Goal: Information Seeking & Learning: Learn about a topic

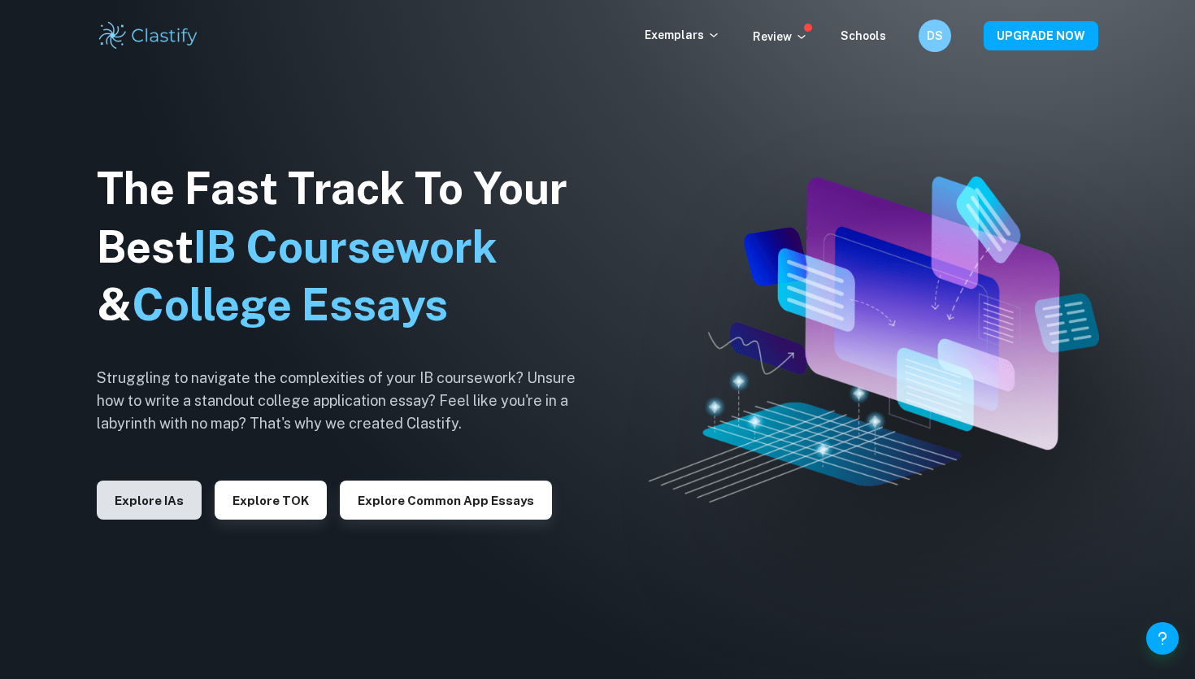
click at [171, 491] on button "Explore IAs" at bounding box center [149, 499] width 105 height 39
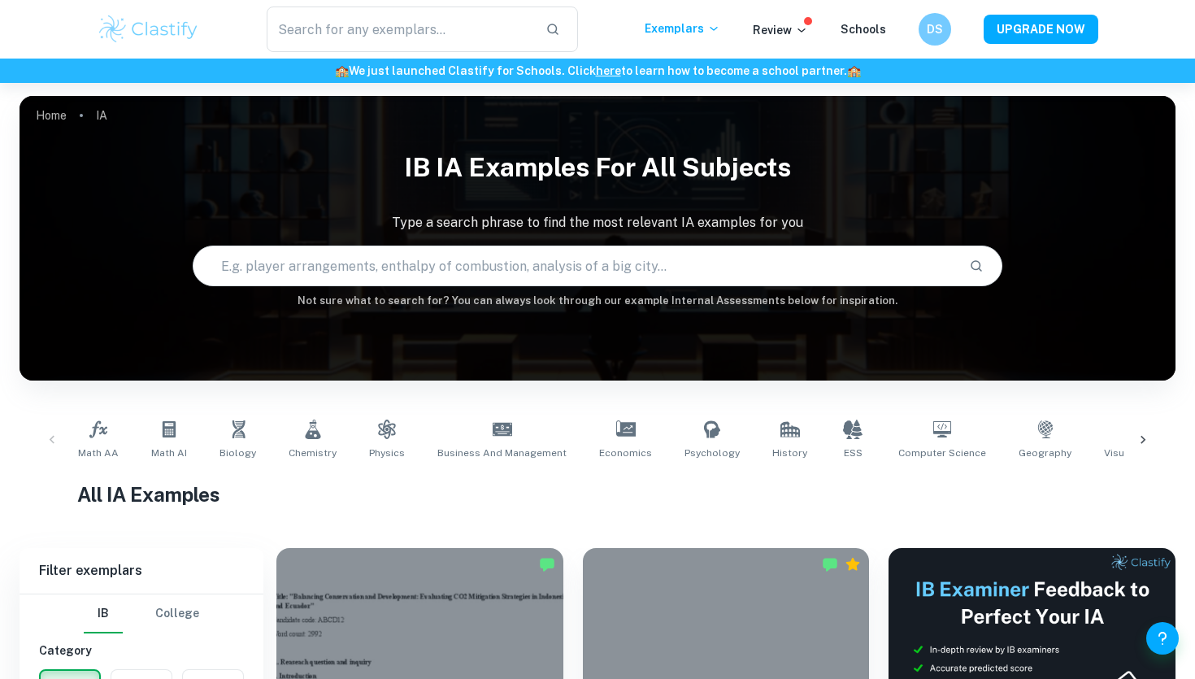
click at [561, 261] on input "text" at bounding box center [574, 266] width 762 height 46
type input "I"
type input "i"
click at [237, 449] on span "Biology" at bounding box center [237, 452] width 37 height 15
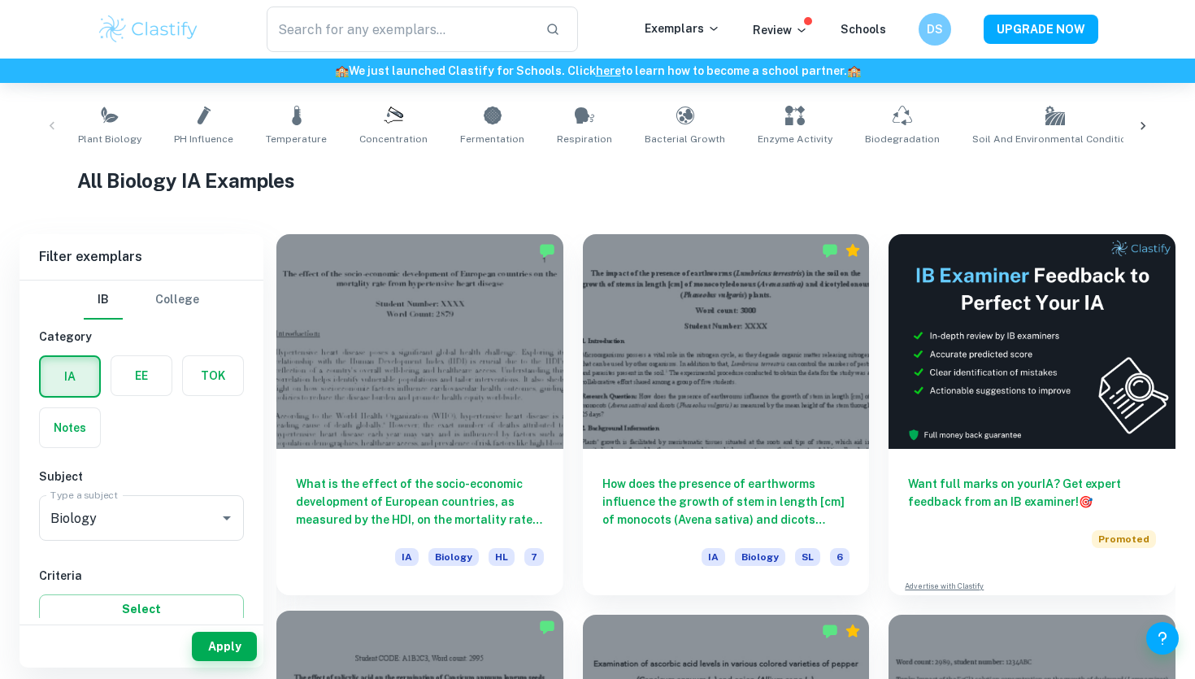
scroll to position [315, 0]
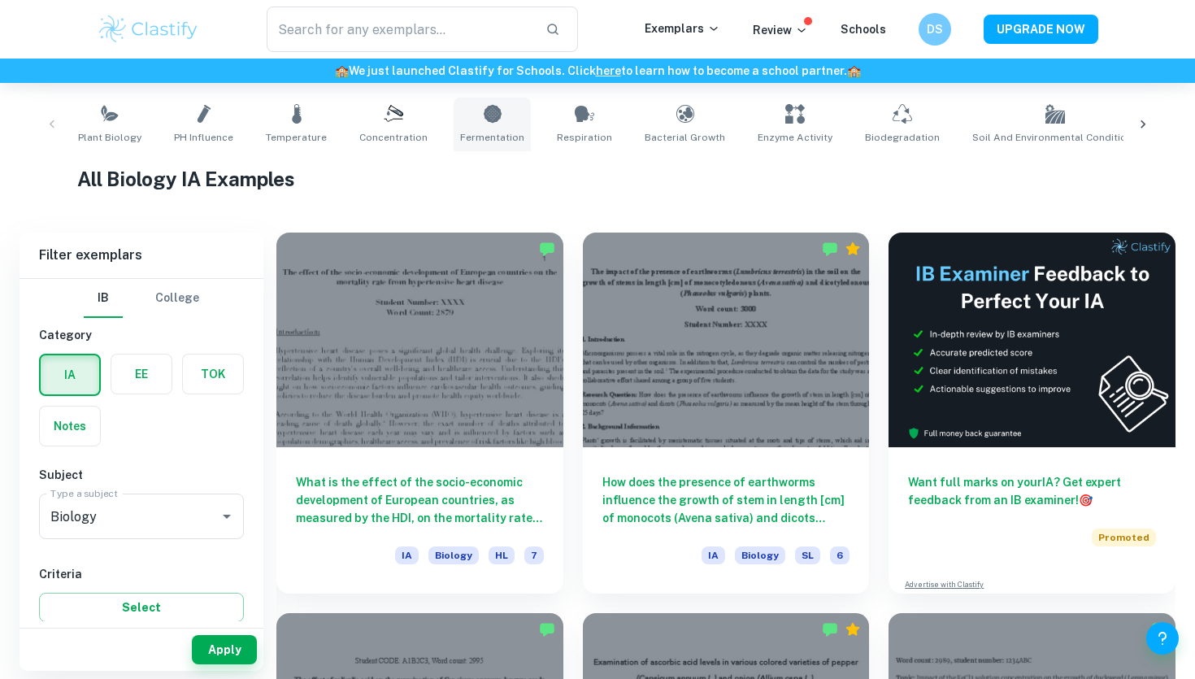
click at [486, 120] on icon at bounding box center [493, 114] width 20 height 20
type input "Fermentation"
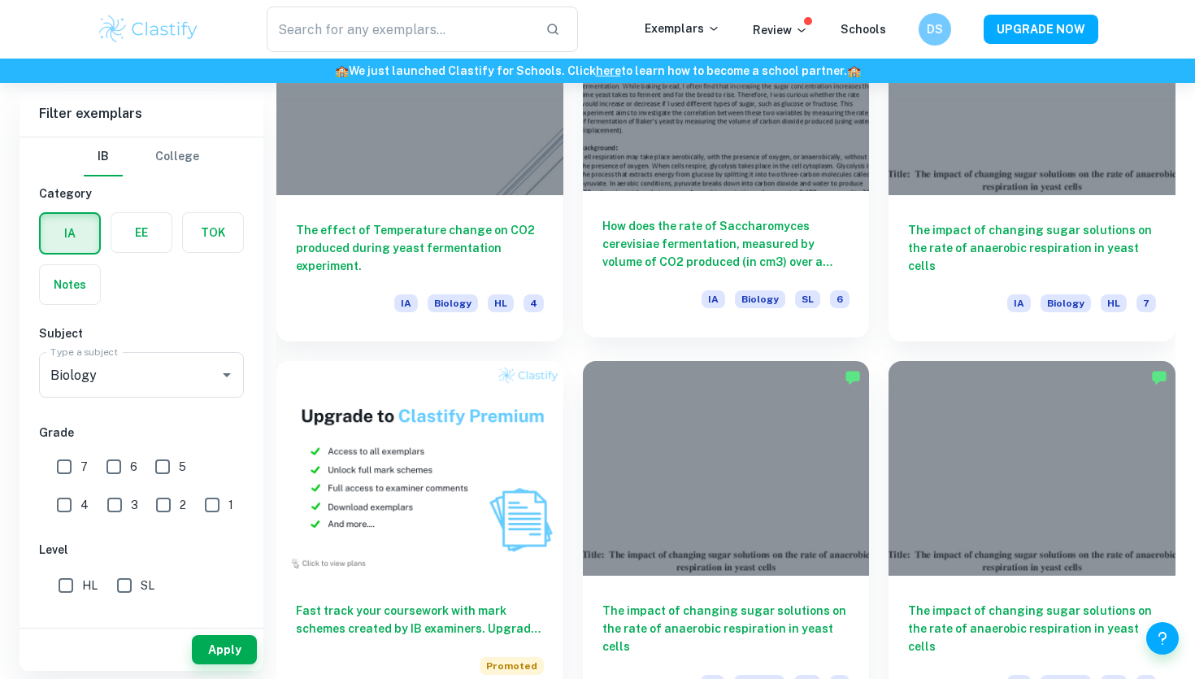
scroll to position [951, 0]
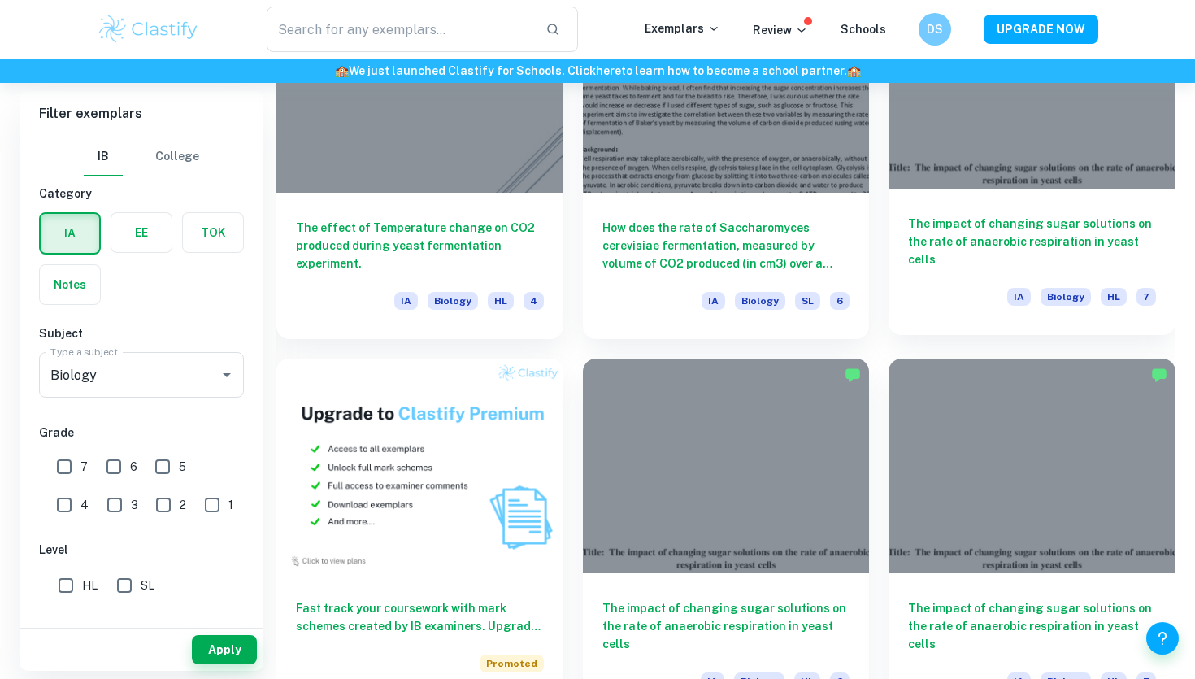
click at [1066, 208] on div "The impact of changing sugar solutions on the rate of anaerobic respiration in …" at bounding box center [1031, 262] width 287 height 146
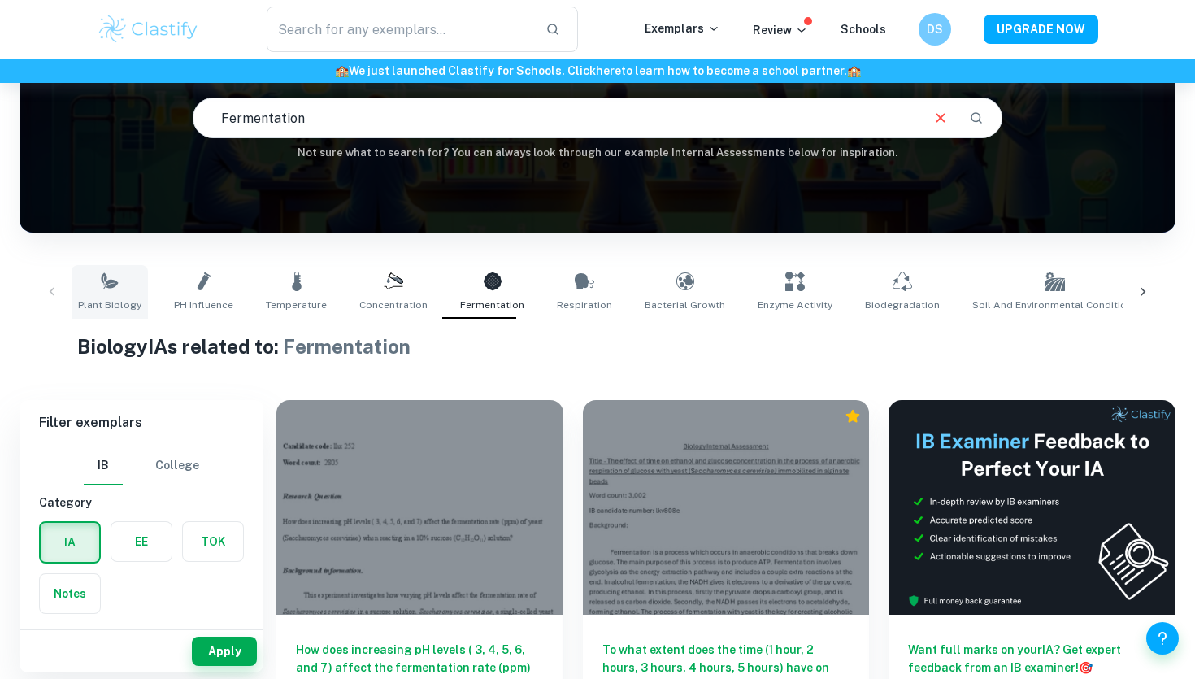
scroll to position [150, 0]
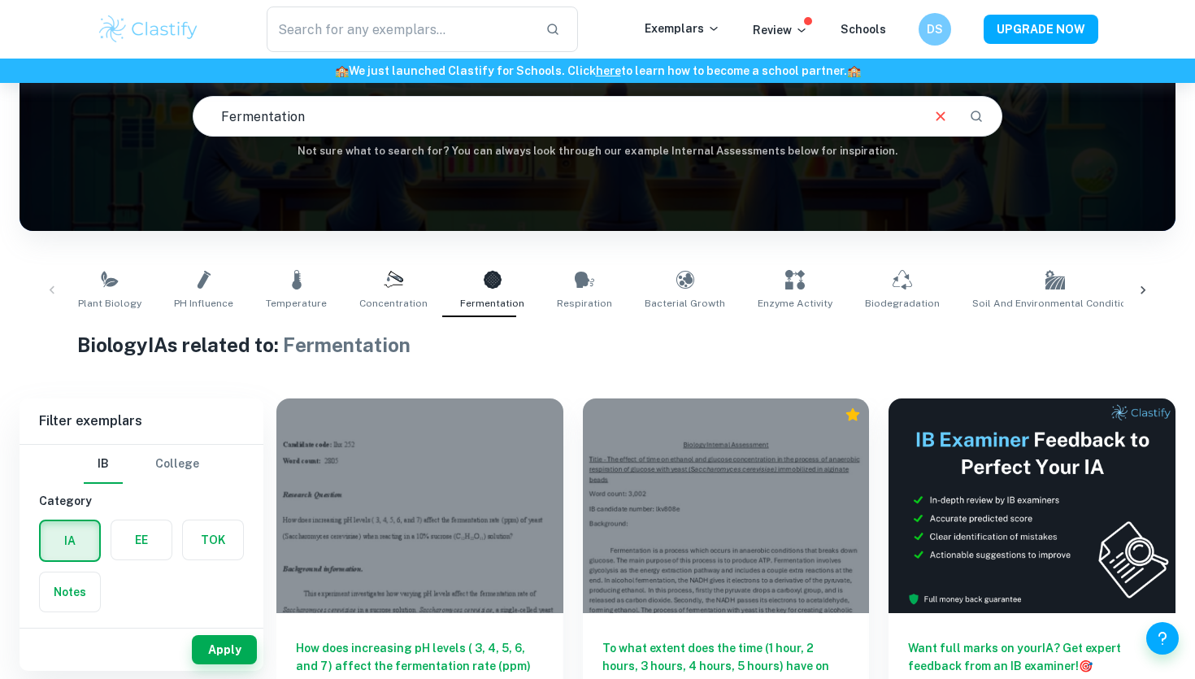
click at [45, 289] on div "Plant Biology pH Influence Temperature Concentration Fermentation Respiration B…" at bounding box center [598, 290] width 1130 height 54
click at [50, 288] on div "Plant Biology pH Influence Temperature Concentration Fermentation Respiration B…" at bounding box center [598, 290] width 1130 height 54
click at [55, 287] on div "Plant Biology pH Influence Temperature Concentration Fermentation Respiration B…" at bounding box center [598, 290] width 1130 height 54
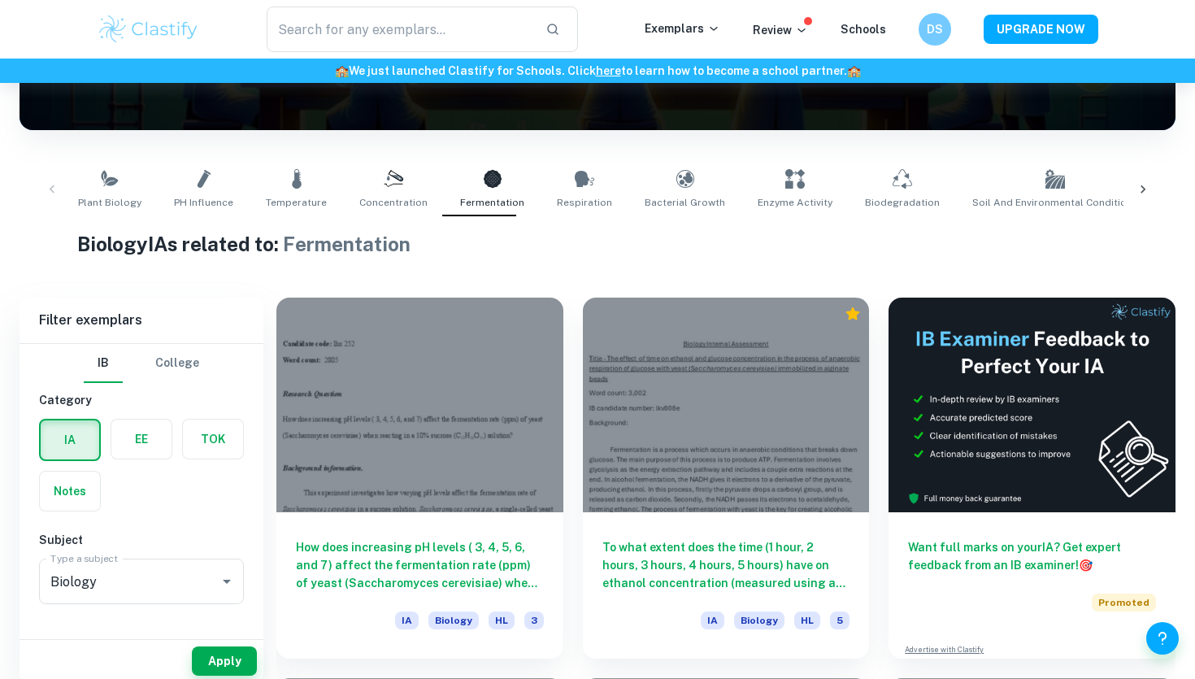
scroll to position [268, 0]
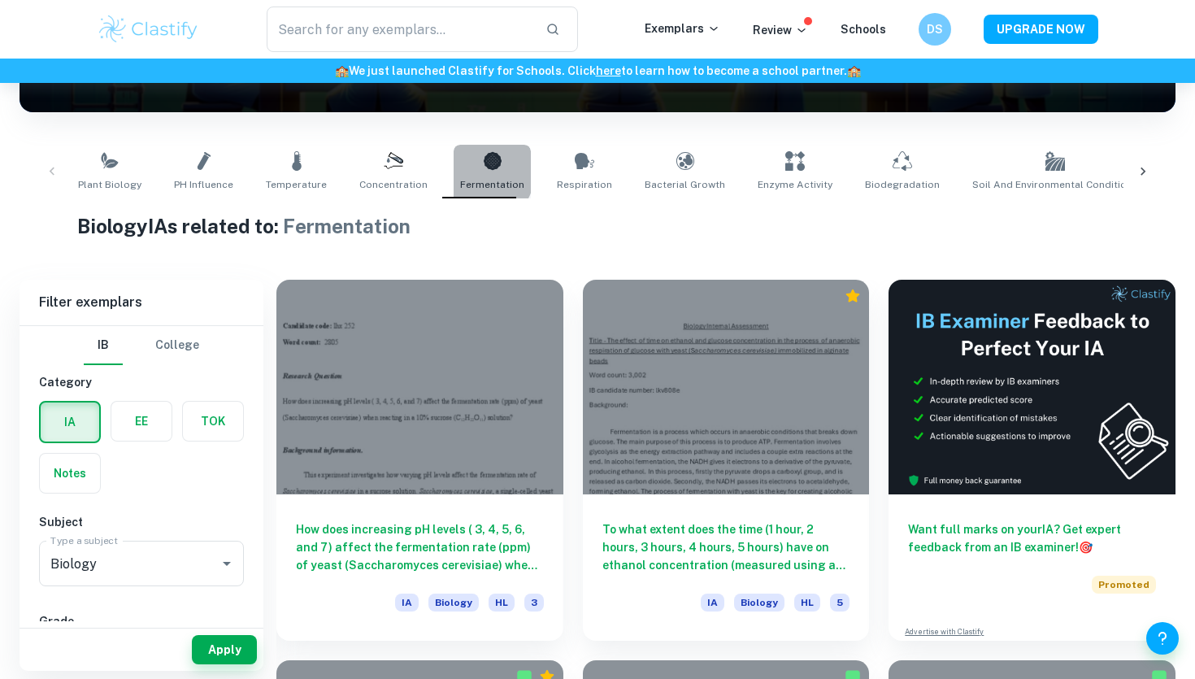
click at [465, 171] on link "Fermentation" at bounding box center [492, 172] width 77 height 54
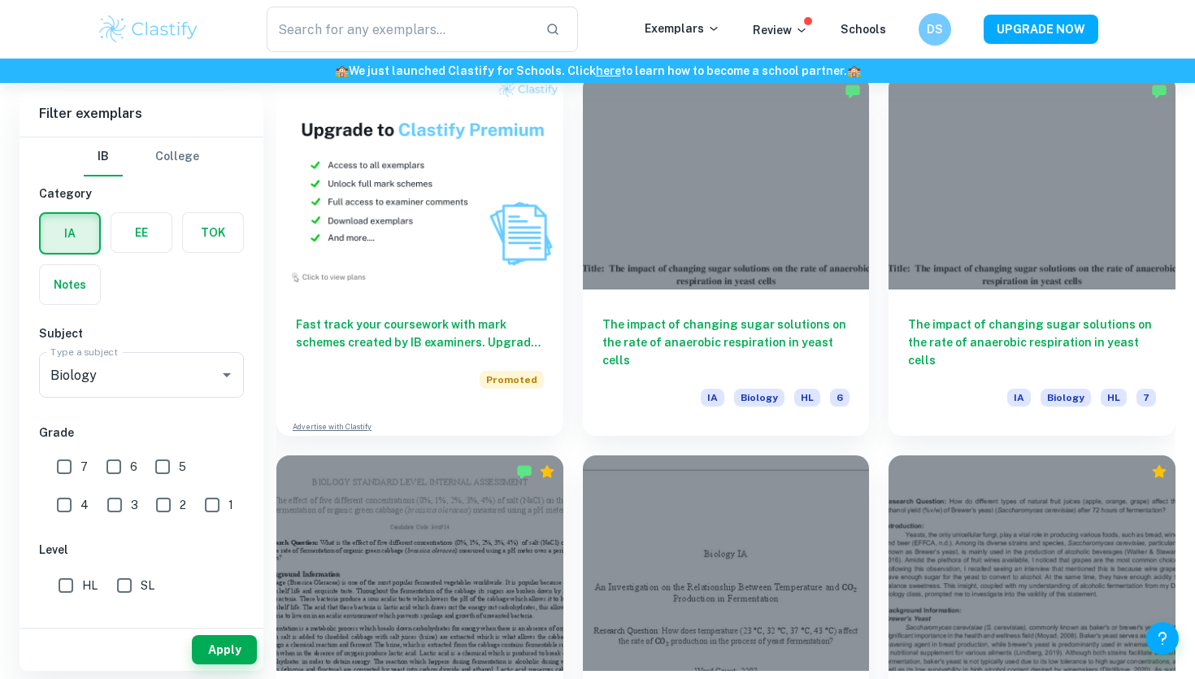
scroll to position [1236, 0]
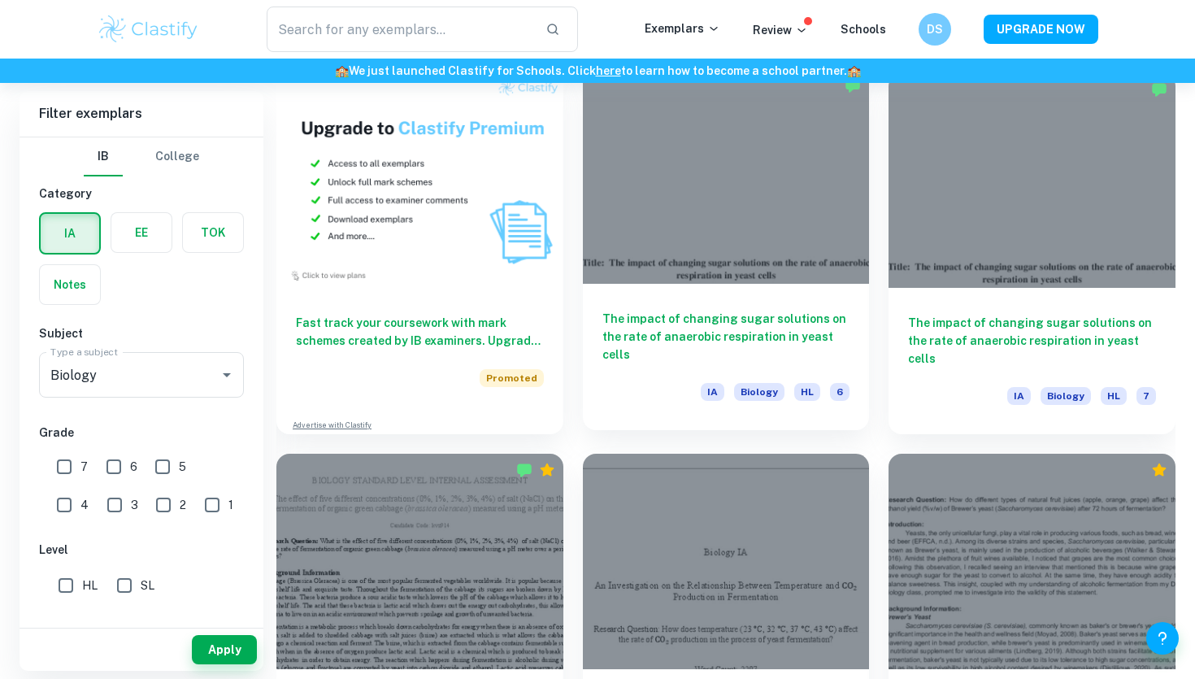
click at [712, 315] on h6 "The impact of changing sugar solutions on the rate of anaerobic respiration in …" at bounding box center [726, 337] width 248 height 54
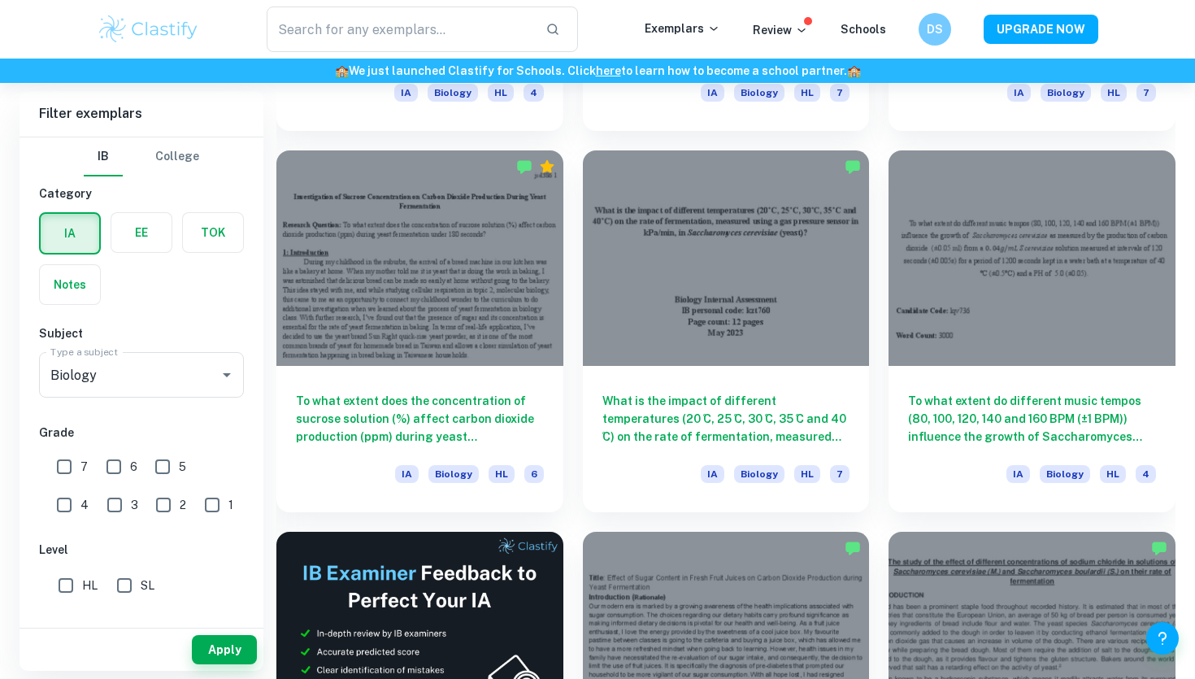
scroll to position [2555, 0]
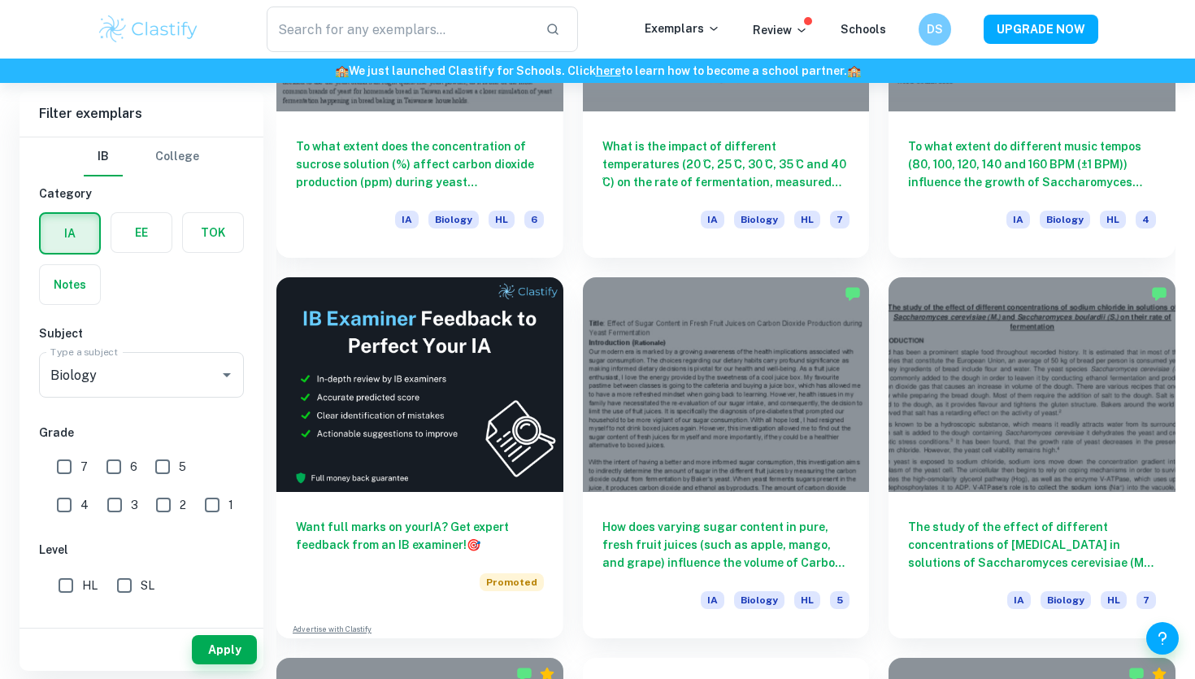
click at [123, 585] on input "SL" at bounding box center [124, 585] width 33 height 33
checkbox input "true"
click at [233, 645] on button "Apply" at bounding box center [224, 649] width 65 height 29
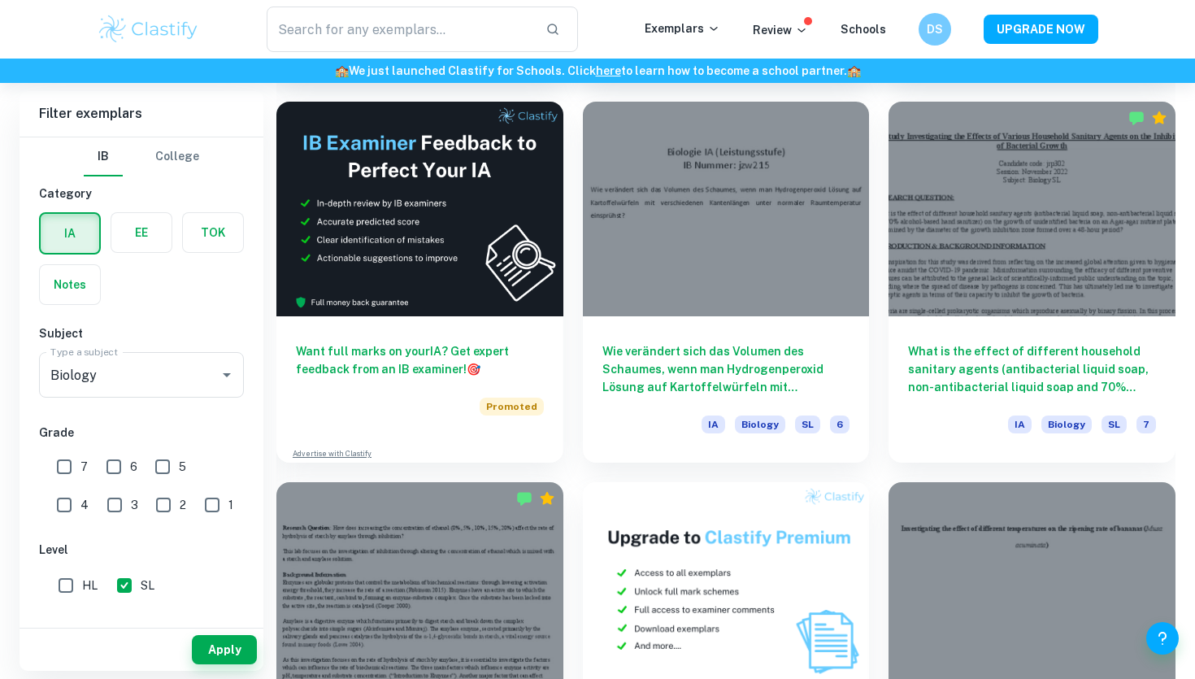
scroll to position [2746, 0]
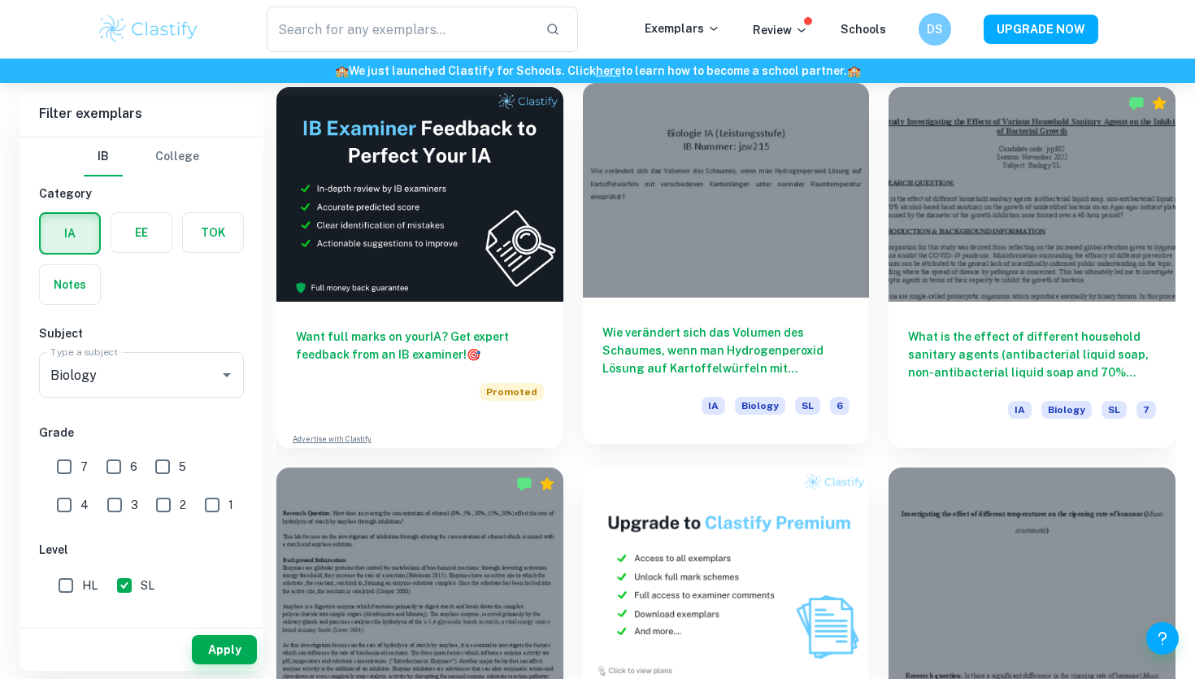
click at [632, 347] on h6 "Wie verändert sich das Volumen des Schaumes, wenn man Hydrogenperoxid Lösung au…" at bounding box center [726, 350] width 248 height 54
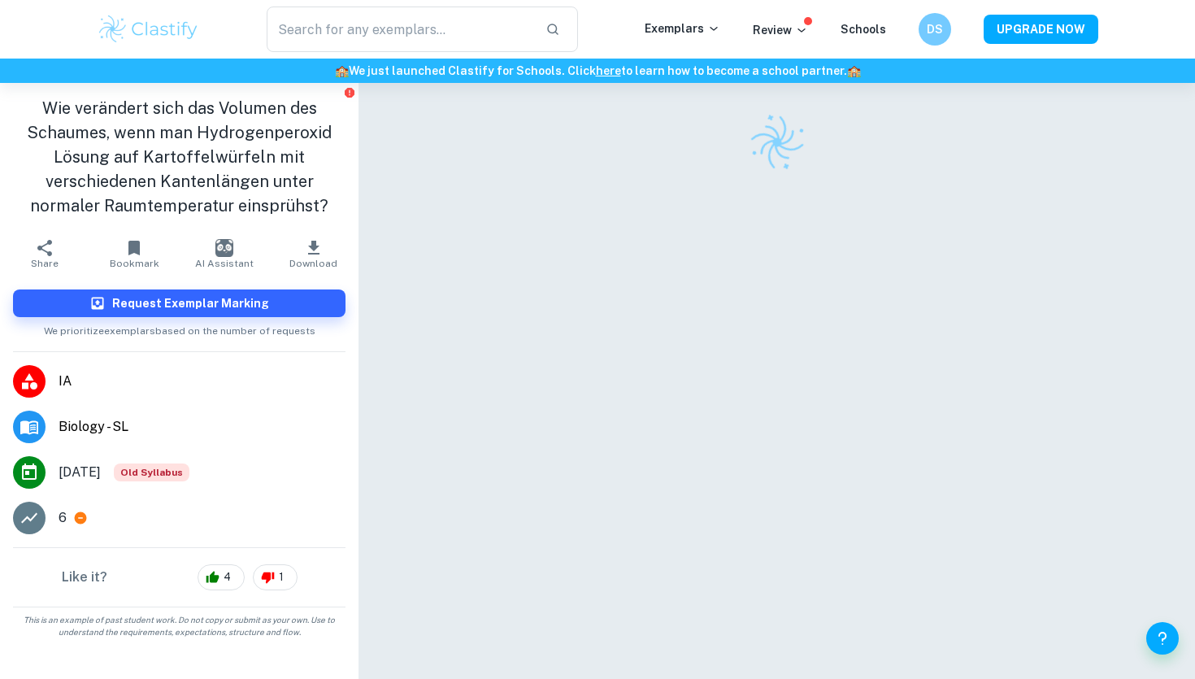
scroll to position [83, 0]
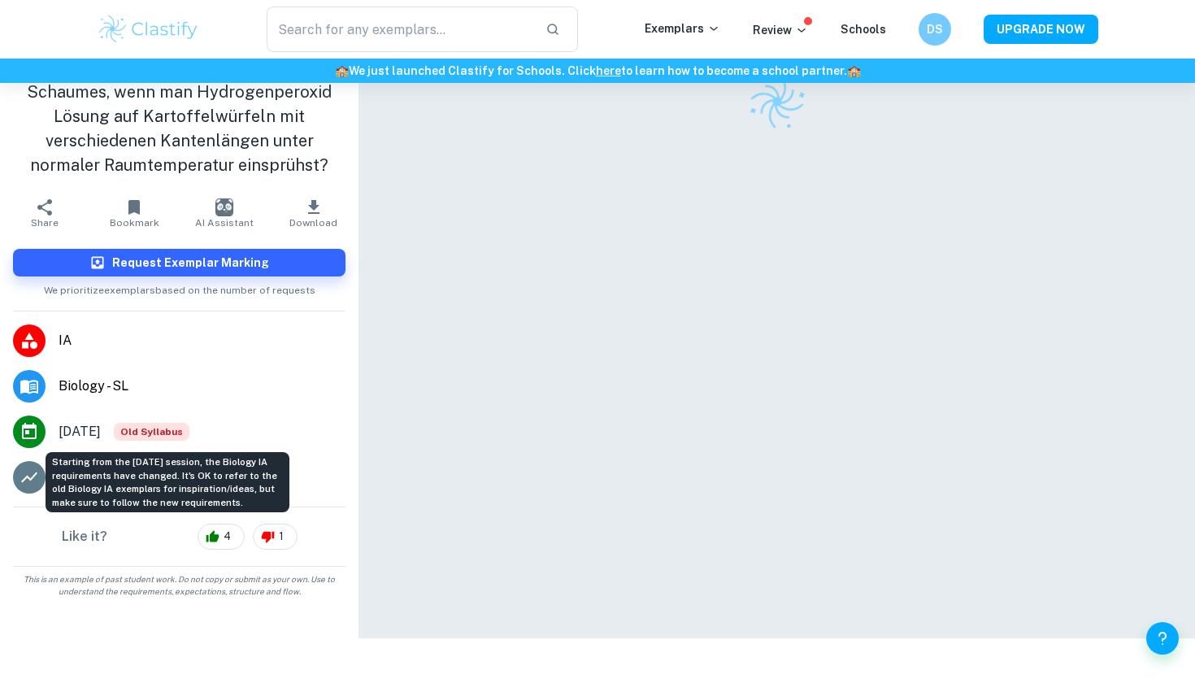
click at [179, 428] on span "Old Syllabus" at bounding box center [152, 432] width 76 height 18
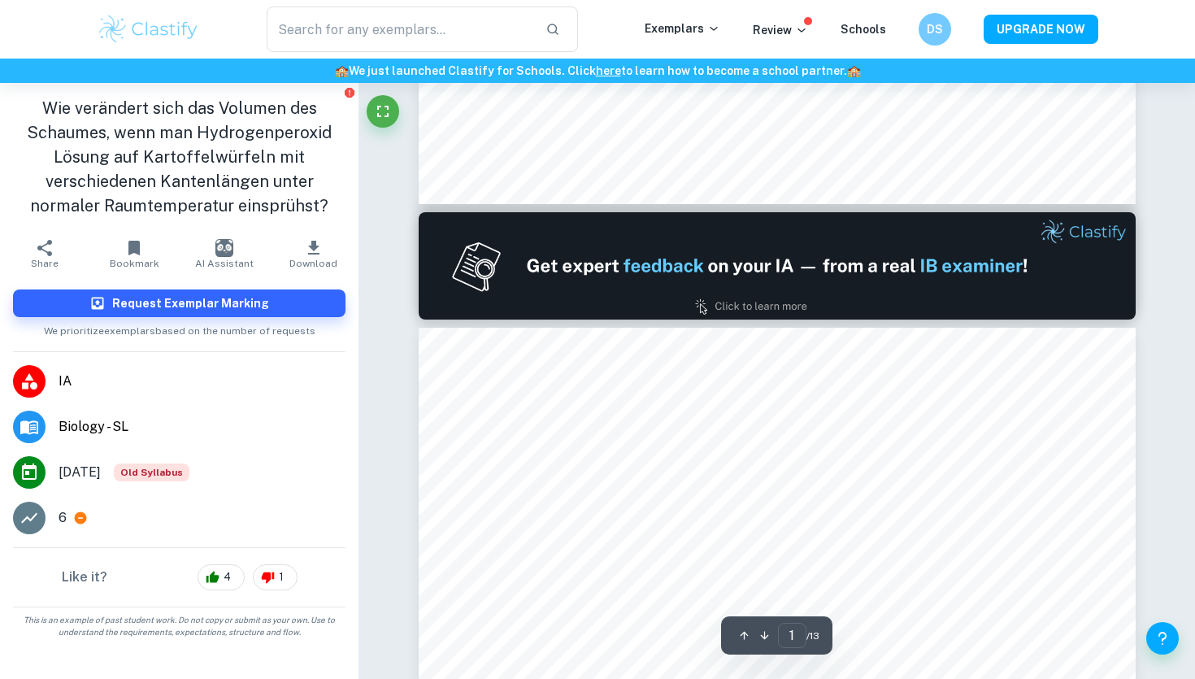
type input "2"
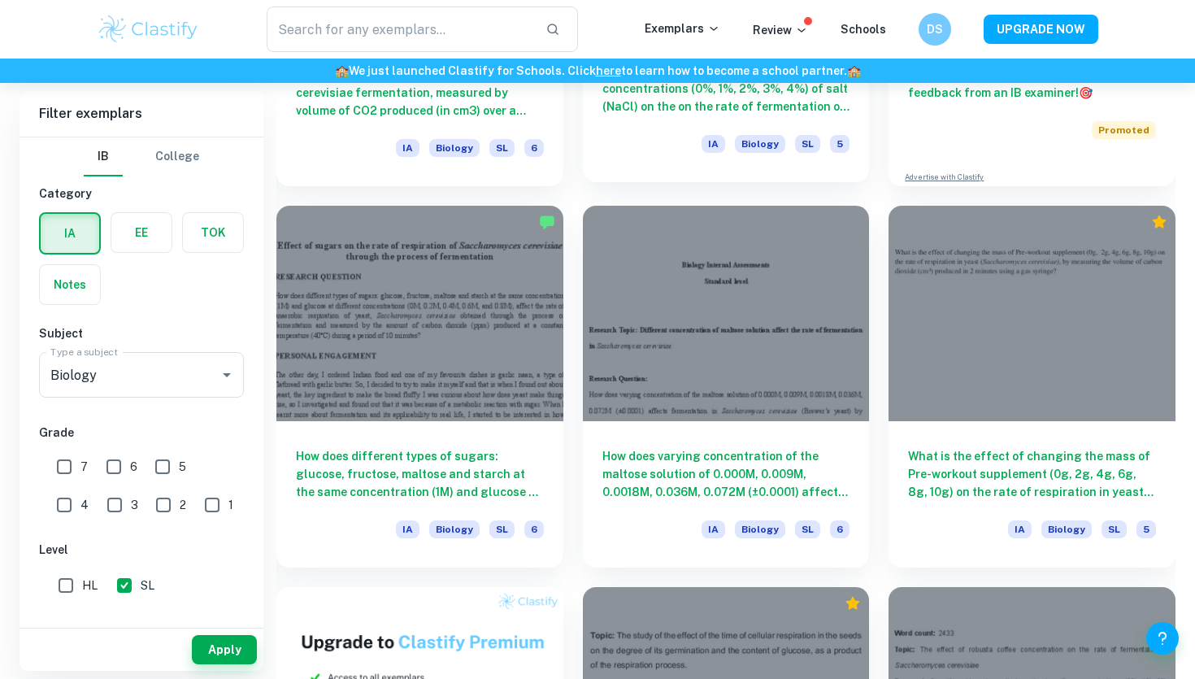
scroll to position [738, 0]
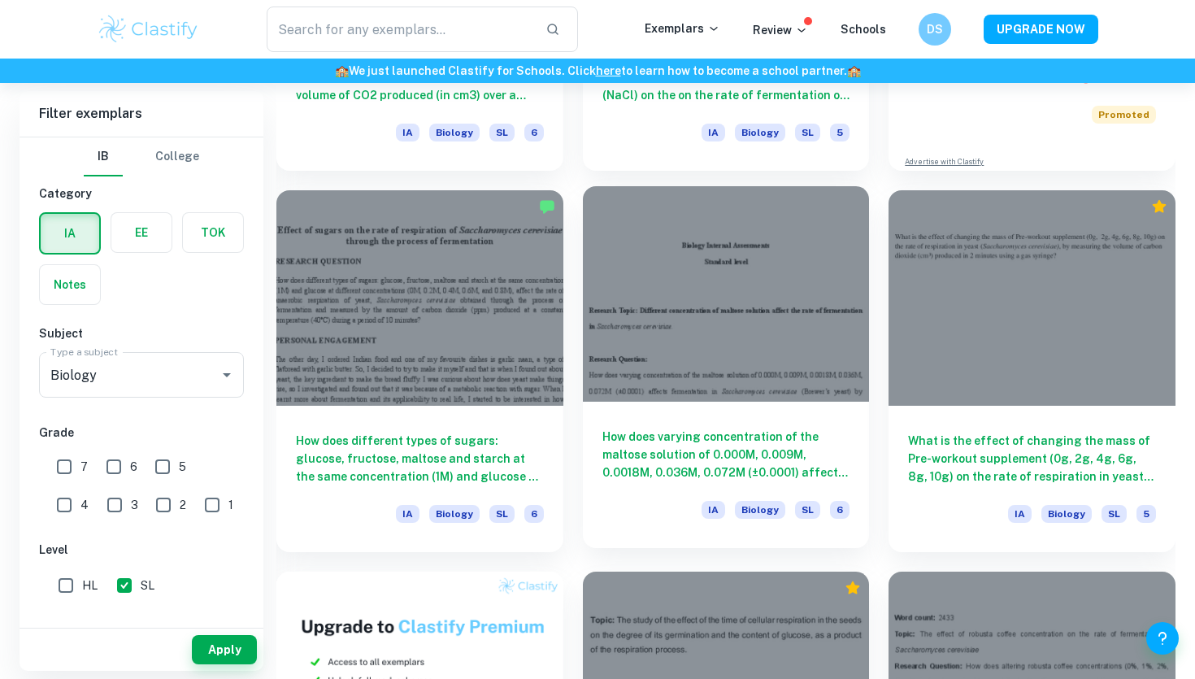
click at [740, 418] on div "How does varying concentration of the maltose solution of 0.000M, 0.009M, 0.001…" at bounding box center [726, 475] width 287 height 146
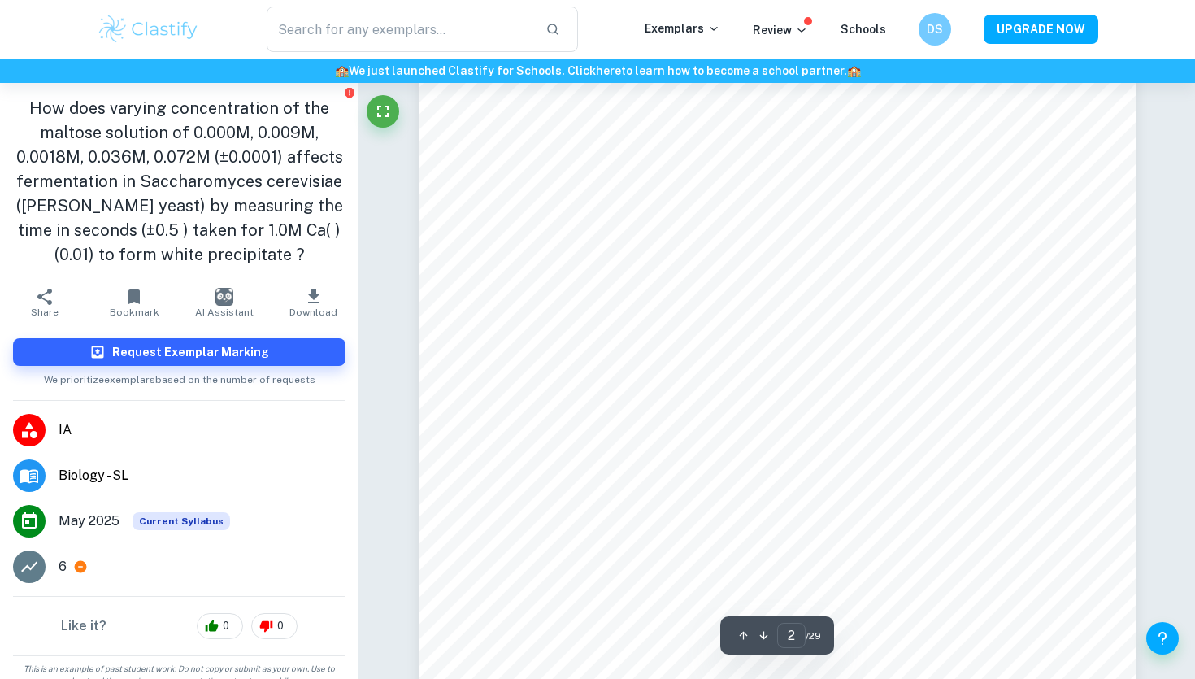
scroll to position [1115, 0]
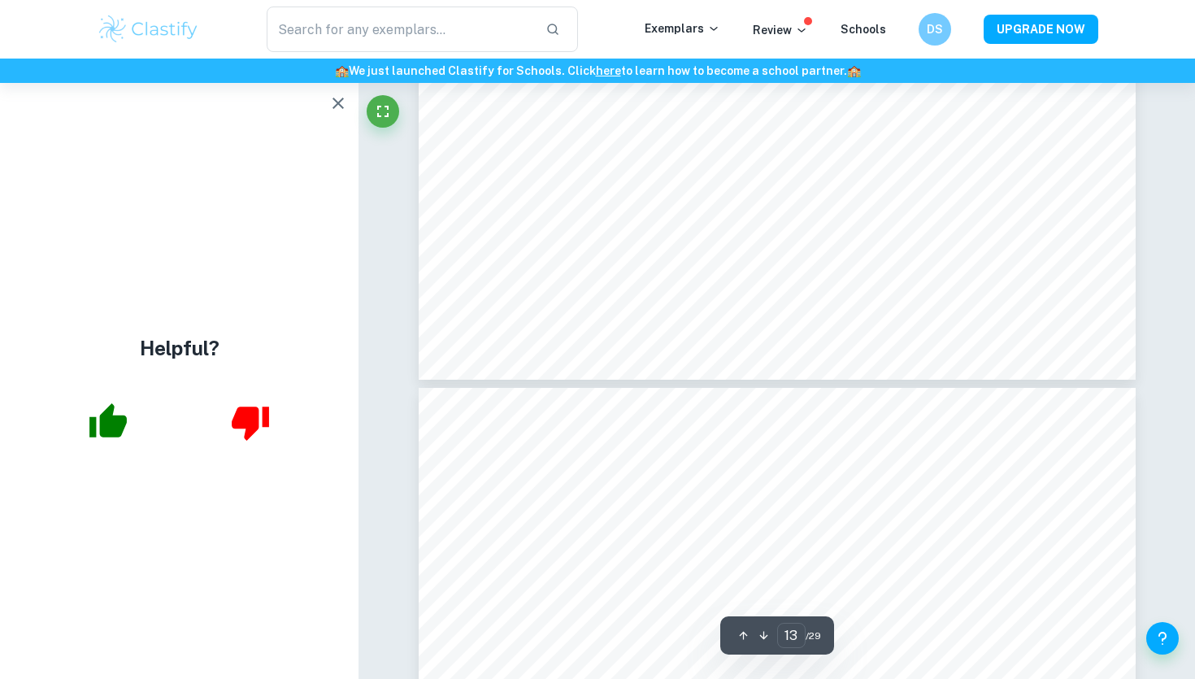
type input "14"
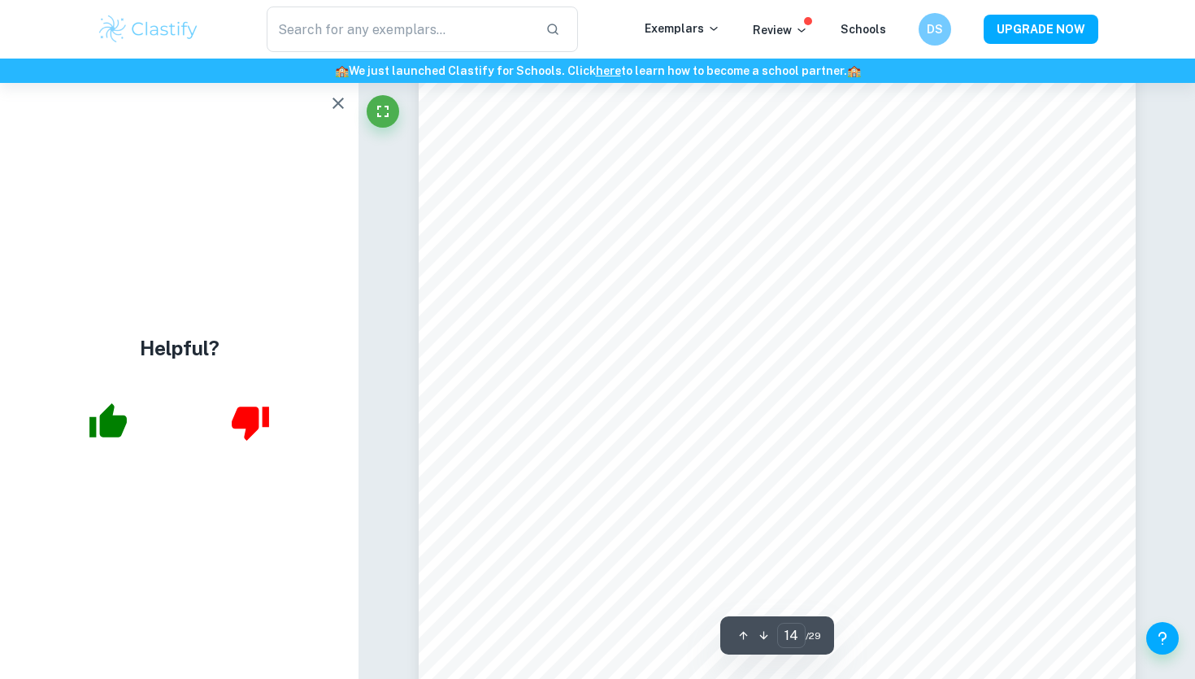
scroll to position [12776, 0]
